Goal: Find specific page/section: Find specific page/section

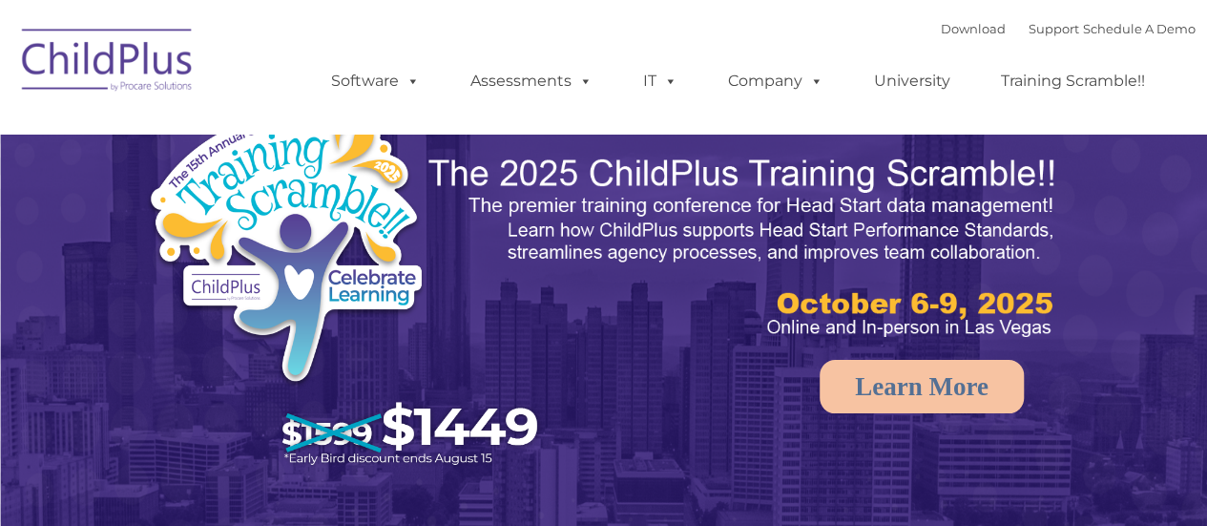
select select "MEDIUM"
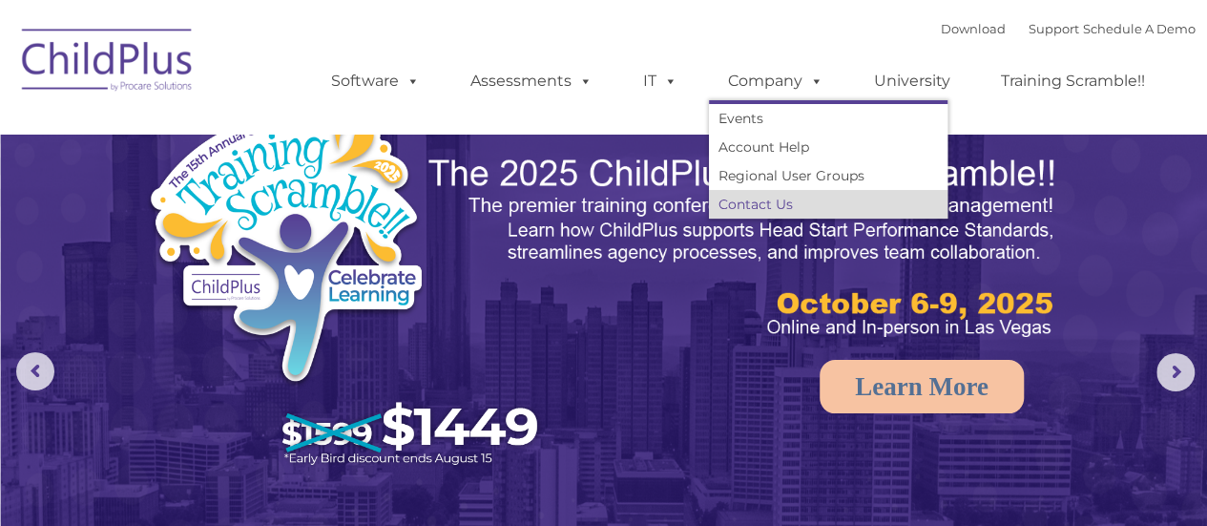
click at [748, 194] on link "Contact Us" at bounding box center [828, 204] width 239 height 29
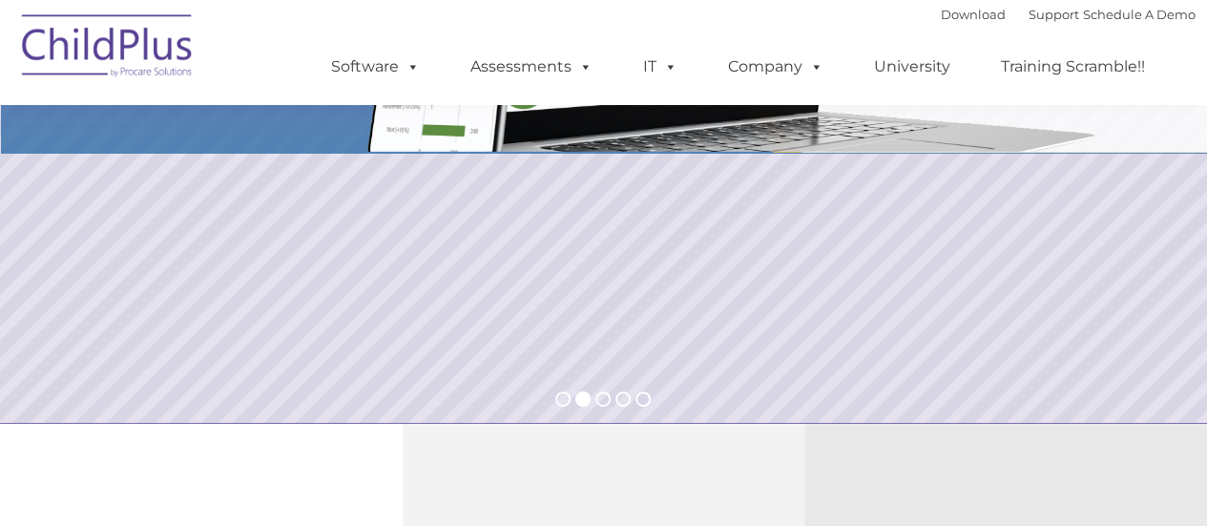
scroll to position [657, 0]
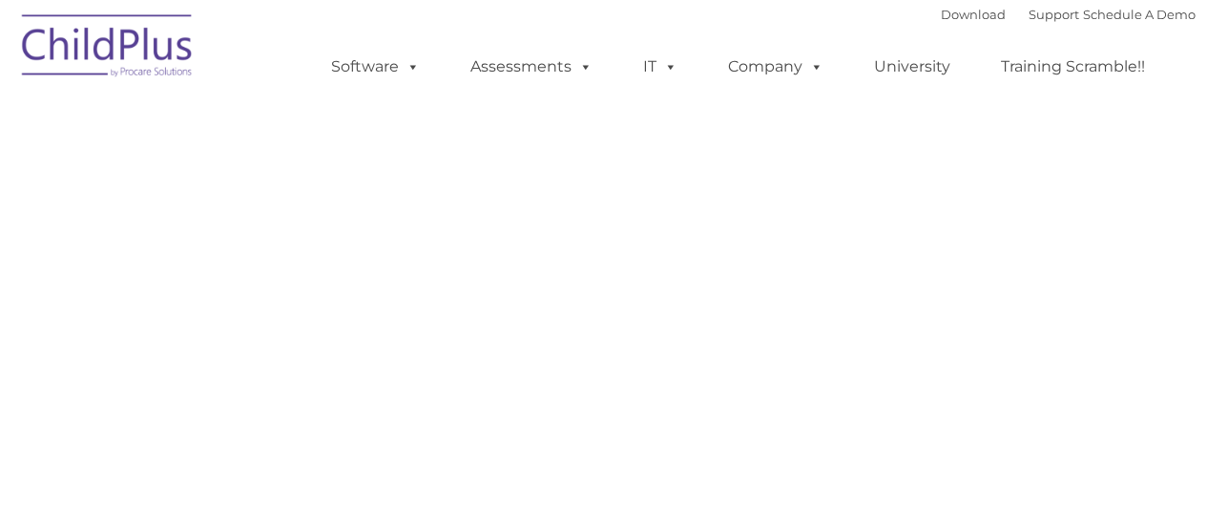
select select "MEDIUM"
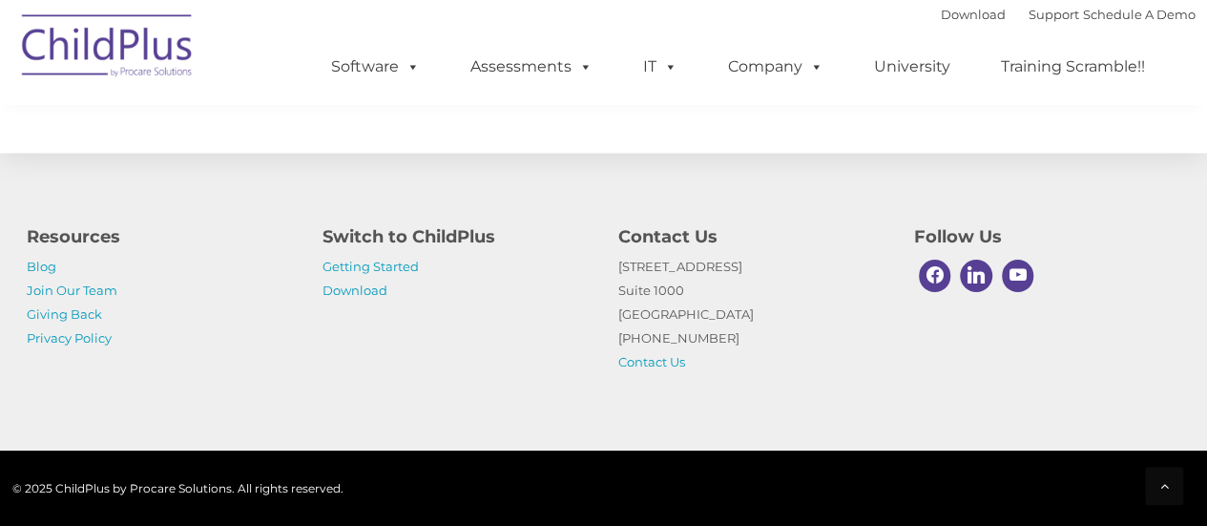
scroll to position [1127, 0]
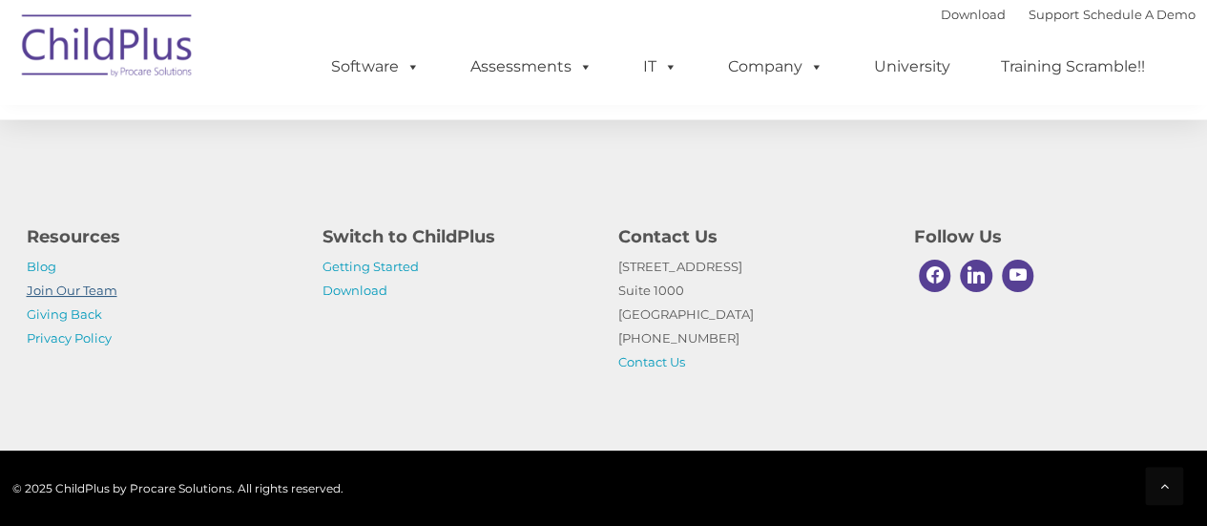
click at [74, 289] on link "Join Our Team" at bounding box center [72, 289] width 91 height 15
